Goal: Task Accomplishment & Management: Manage account settings

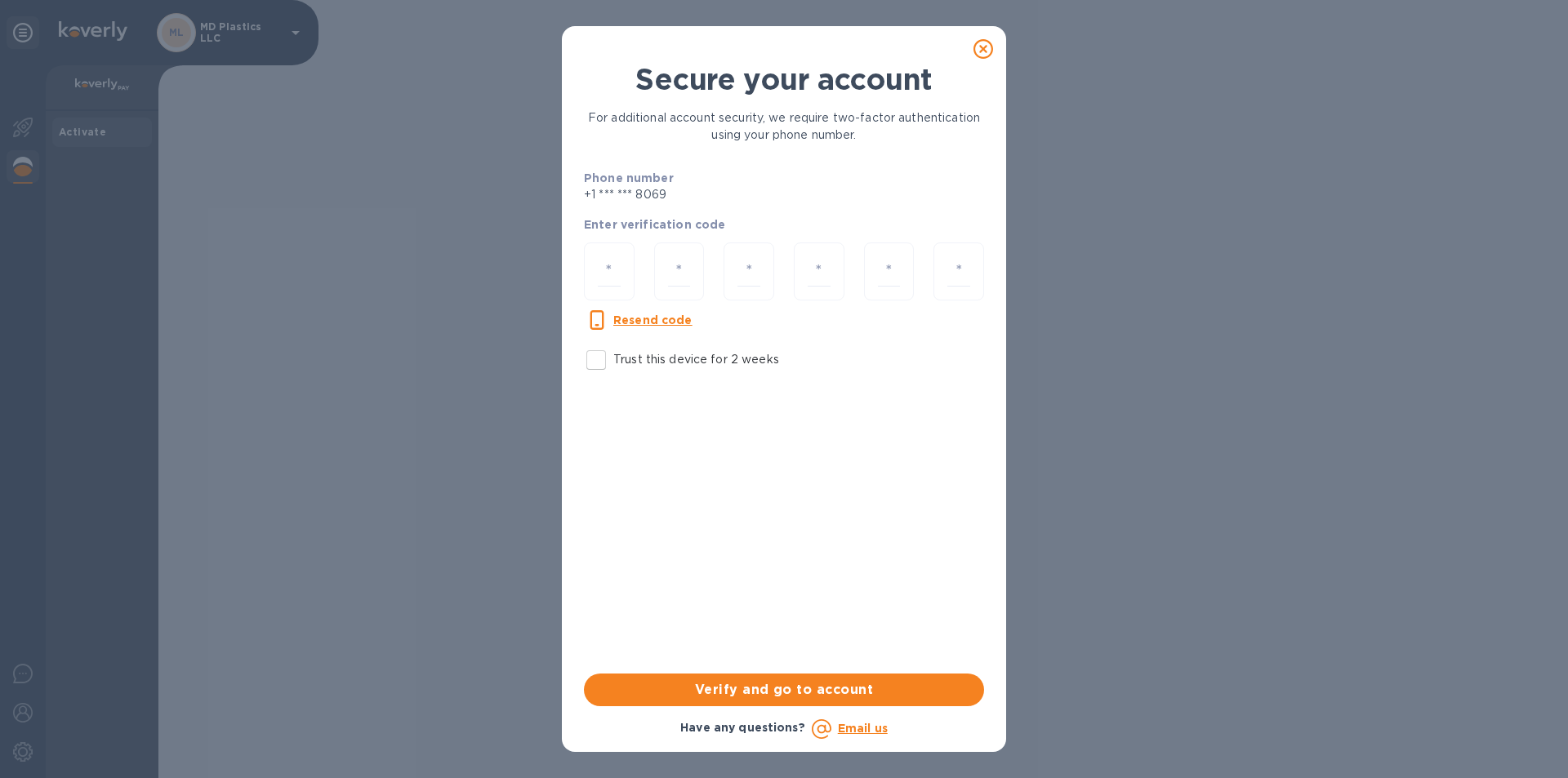
click at [983, 46] on icon at bounding box center [983, 48] width 20 height 20
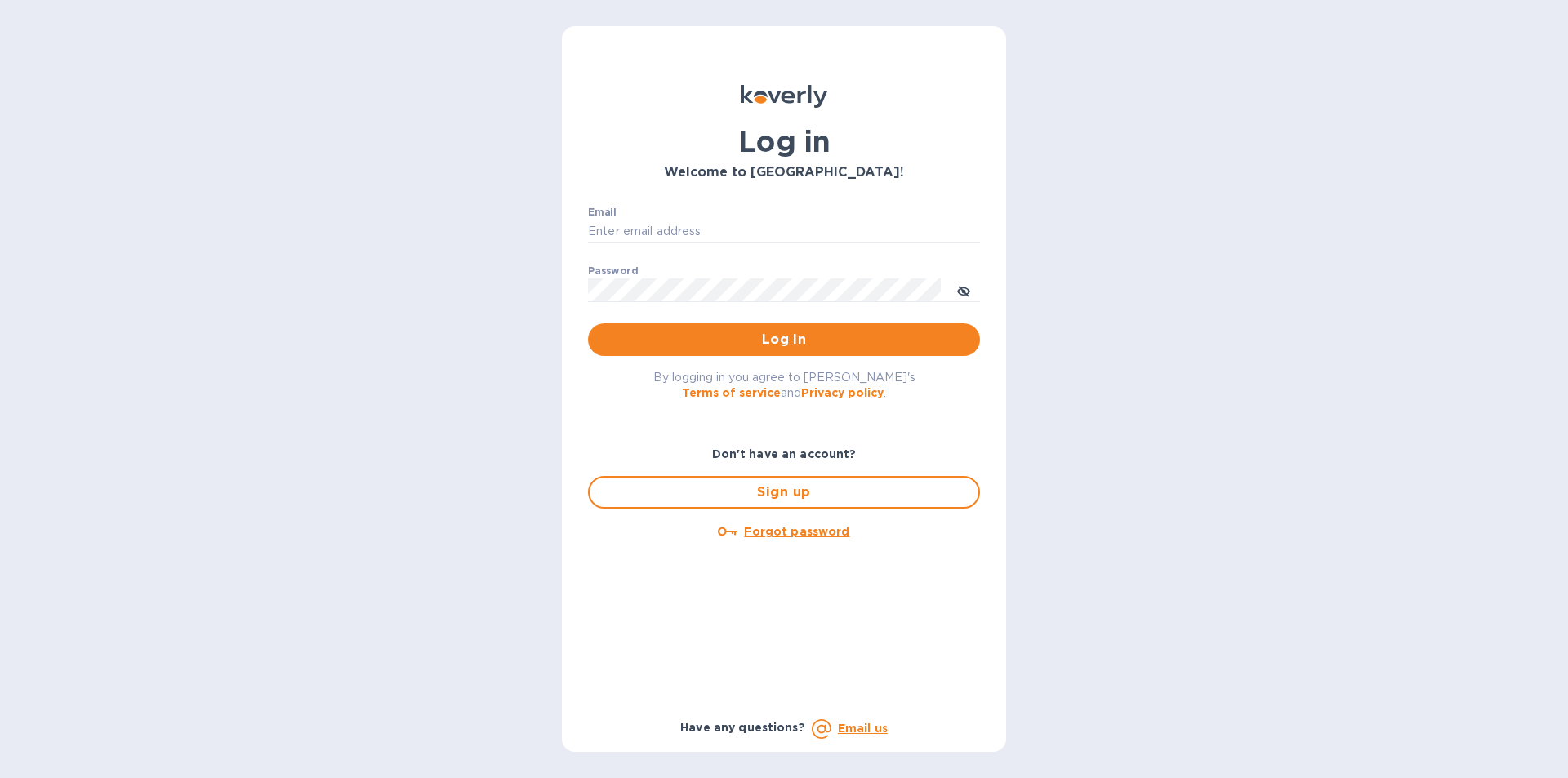
click at [844, 224] on input "Email" at bounding box center [784, 231] width 392 height 24
click at [893, 225] on input "Email" at bounding box center [784, 231] width 392 height 24
type input "[EMAIL_ADDRESS][DOMAIN_NAME]"
